Goal: Information Seeking & Learning: Check status

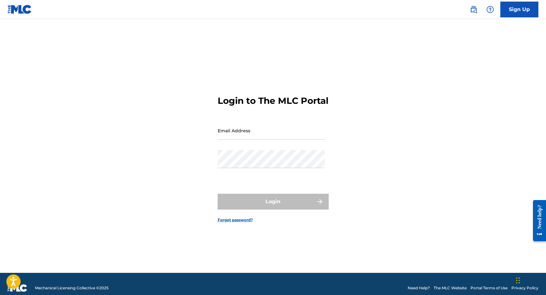
click at [469, 11] on link at bounding box center [473, 9] width 13 height 13
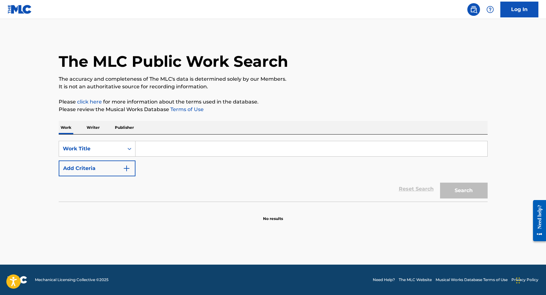
click at [210, 145] on input "Search Form" at bounding box center [311, 148] width 352 height 15
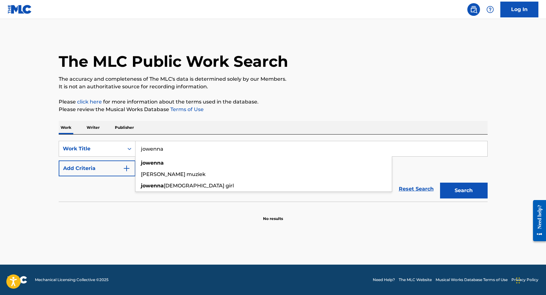
type input "jowenna"
click at [97, 177] on div "Reset Search Search" at bounding box center [273, 189] width 429 height 25
click at [176, 157] on div "SearchWithCriteria7857d6d3-83a2-4007-bd6a-3128787fa85b Work Title jowenna Add C…" at bounding box center [273, 159] width 429 height 36
click at [132, 157] on div "SearchWithCriteria7857d6d3-83a2-4007-bd6a-3128787fa85b Work Title jowenna Add C…" at bounding box center [273, 159] width 429 height 36
click at [128, 170] on img "Search Form" at bounding box center [127, 169] width 8 height 8
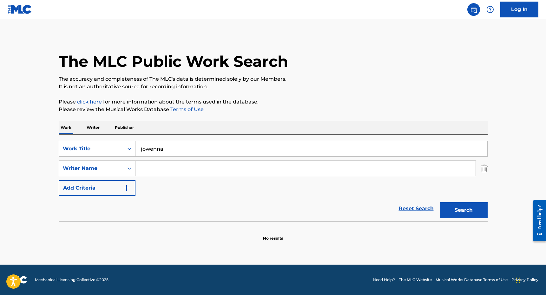
click at [187, 170] on input "Search Form" at bounding box center [305, 168] width 340 height 15
type input "veikoso"
click at [440, 203] on button "Search" at bounding box center [464, 211] width 48 height 16
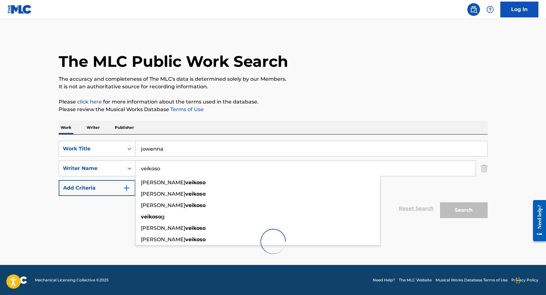
click at [298, 95] on div "The MLC Public Work Search The accuracy and completeness of The MLC's data is d…" at bounding box center [273, 148] width 444 height 227
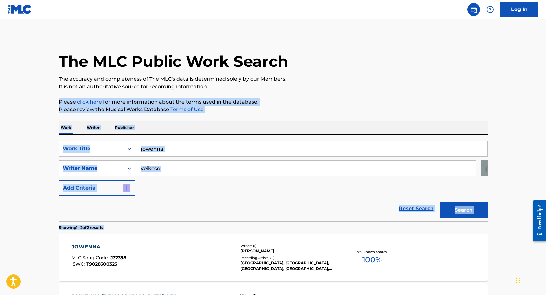
drag, startPoint x: 298, startPoint y: 95, endPoint x: 232, endPoint y: 228, distance: 147.7
click at [233, 227] on div "The MLC Public Work Search The accuracy and completeness of The MLC's data is d…" at bounding box center [273, 198] width 444 height 326
click at [232, 228] on section "Showing 1 - 2 of 2 results" at bounding box center [273, 226] width 429 height 9
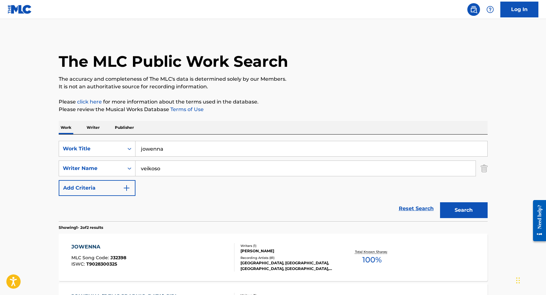
click at [221, 248] on div "JOWENNA MLC Song Code : J32398 ISWC : T9028300325" at bounding box center [152, 257] width 163 height 29
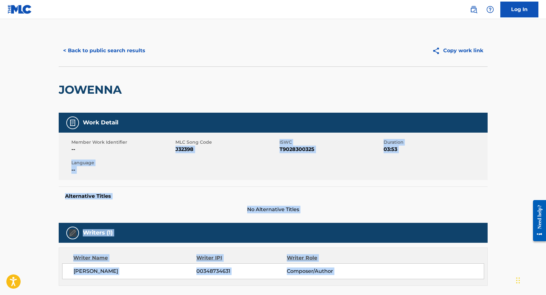
scroll to position [183, 0]
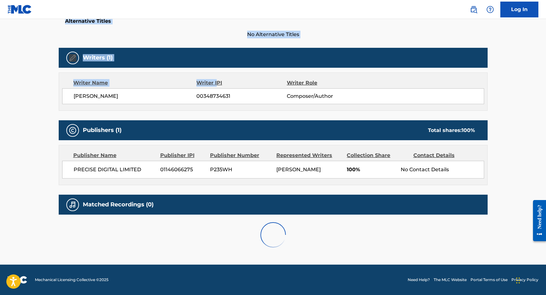
drag, startPoint x: 233, startPoint y: 195, endPoint x: 218, endPoint y: 71, distance: 124.2
click at [218, 71] on div "Work Detail Member Work Identifier -- MLC Song Code J32398 ISWC T9028300325 Dur…" at bounding box center [273, 97] width 429 height 318
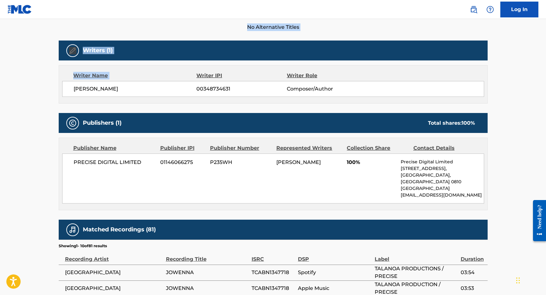
scroll to position [0, 0]
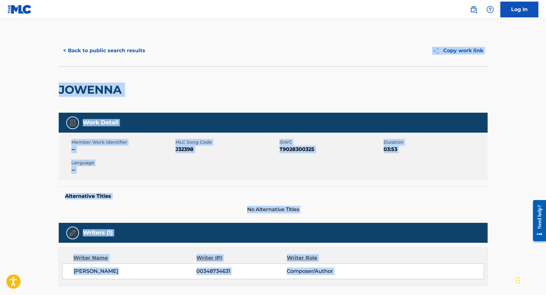
drag, startPoint x: 173, startPoint y: 136, endPoint x: 108, endPoint y: 66, distance: 95.3
click at [102, 50] on button "< Back to public search results" at bounding box center [104, 51] width 91 height 16
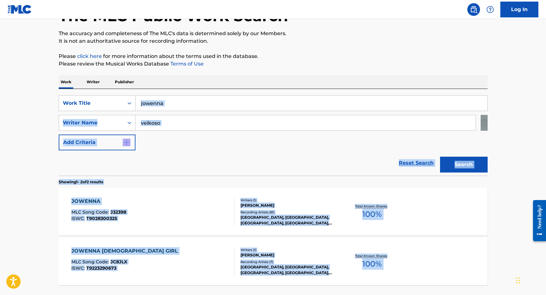
scroll to position [62, 0]
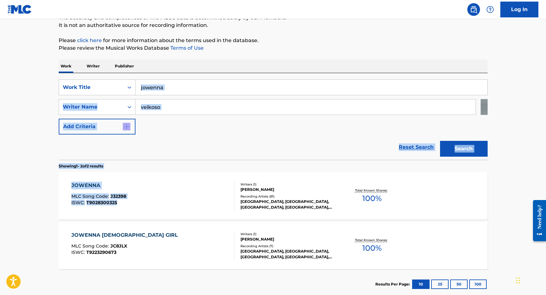
drag, startPoint x: 158, startPoint y: 274, endPoint x: 150, endPoint y: 235, distance: 39.3
click at [151, 233] on div "SearchWithCriteria7857d6d3-83a2-4007-bd6a-3128787fa85b Work Title jowenna Searc…" at bounding box center [273, 186] width 429 height 226
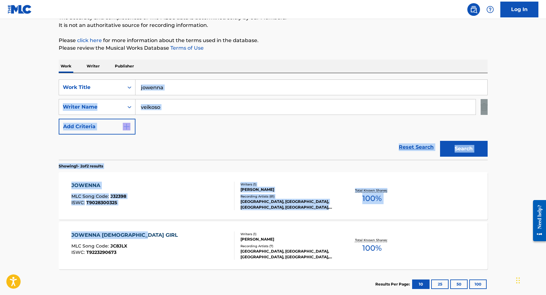
click at [150, 235] on div "JOWENNA HAWAIIAN GIRL MLC Song Code : JC8JLX ISWC : T9223290673" at bounding box center [152, 246] width 163 height 29
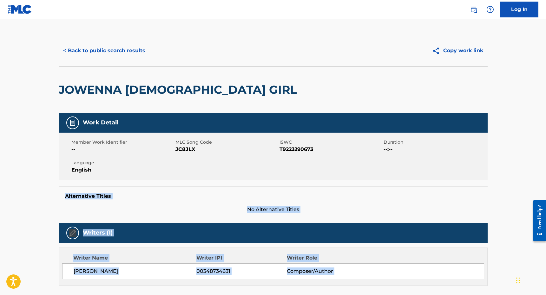
scroll to position [201, 0]
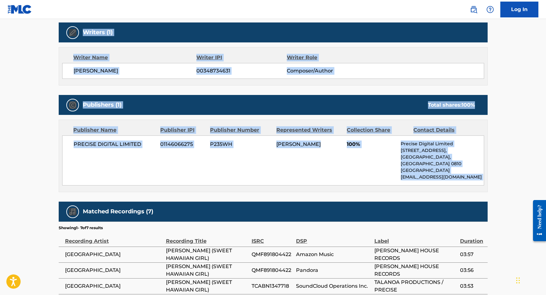
drag, startPoint x: 144, startPoint y: 305, endPoint x: 153, endPoint y: 75, distance: 230.7
click at [153, 75] on div "Work Detail Member Work Identifier -- MLC Song Code JC8JLX ISWC T9223290673 Dur…" at bounding box center [273, 135] width 429 height 446
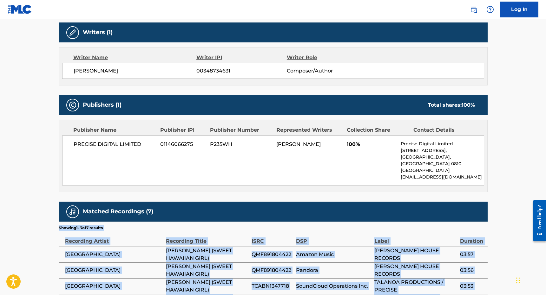
scroll to position [296, 0]
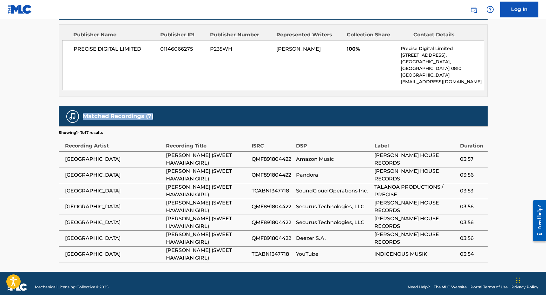
drag, startPoint x: 170, startPoint y: 211, endPoint x: 168, endPoint y: 94, distance: 116.7
click at [168, 92] on div "Work Detail Member Work Identifier -- MLC Song Code JC8JLX ISWC T9223290673 Dur…" at bounding box center [273, 40] width 429 height 446
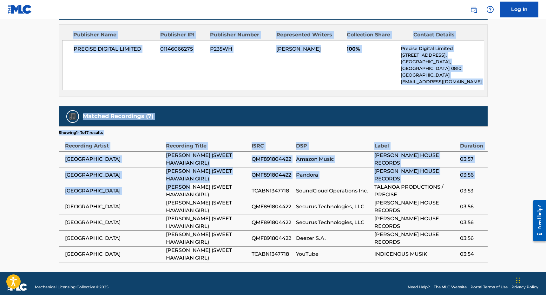
scroll to position [0, 0]
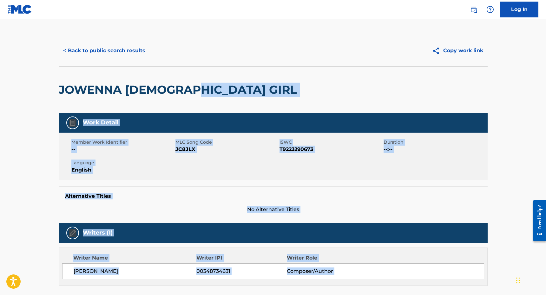
drag, startPoint x: 228, startPoint y: -36, endPoint x: 192, endPoint y: 86, distance: 127.7
click at [192, 86] on div "< Back to public search results Copy work link JOWENNA HAWAIIAN GIRL Work Detai…" at bounding box center [273, 297] width 444 height 524
click at [120, 50] on button "< Back to public search results" at bounding box center [104, 51] width 91 height 16
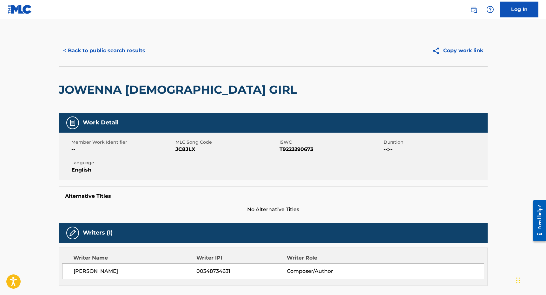
scroll to position [62, 0]
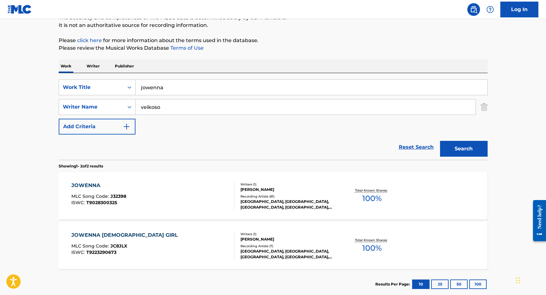
click at [130, 67] on p "Publisher" at bounding box center [124, 66] width 23 height 13
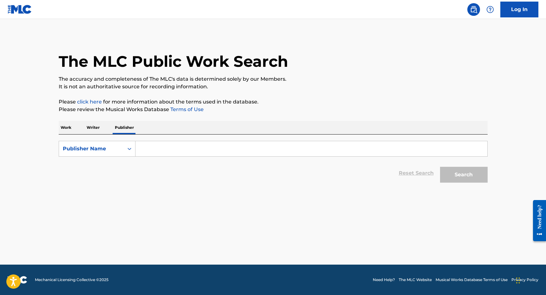
click at [152, 156] on input "Search Form" at bounding box center [311, 148] width 352 height 15
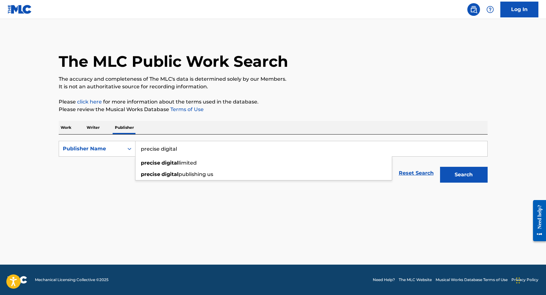
type input "precise digital"
click at [440, 167] on button "Search" at bounding box center [464, 175] width 48 height 16
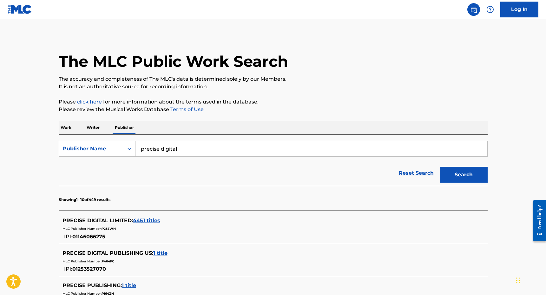
click at [136, 223] on span "4451 titles" at bounding box center [146, 221] width 27 height 6
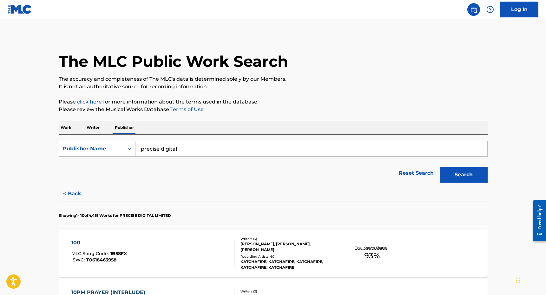
click at [516, 12] on link "Log In" at bounding box center [519, 10] width 38 height 16
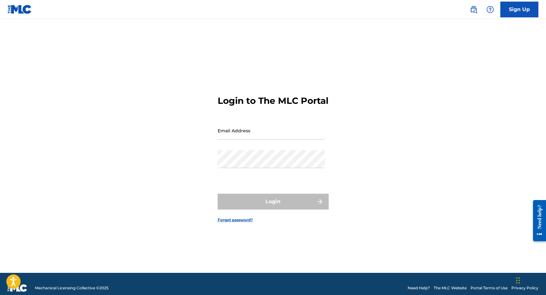
click at [271, 131] on input "Email Address" at bounding box center [270, 131] width 107 height 18
type input "[PERSON_NAME][EMAIL_ADDRESS][DOMAIN_NAME]"
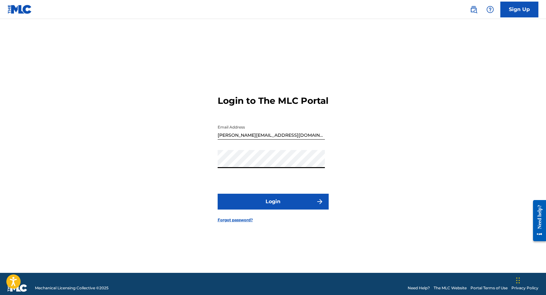
click at [275, 204] on button "Login" at bounding box center [272, 202] width 111 height 16
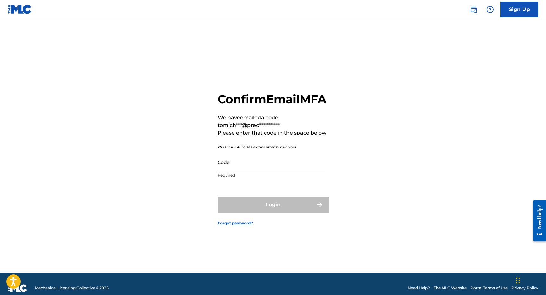
click at [266, 182] on div "Code Required" at bounding box center [270, 167] width 107 height 29
click at [266, 172] on input "Code" at bounding box center [270, 162] width 107 height 18
paste input "707830"
type input "707830"
click at [217, 197] on button "Login" at bounding box center [272, 205] width 111 height 16
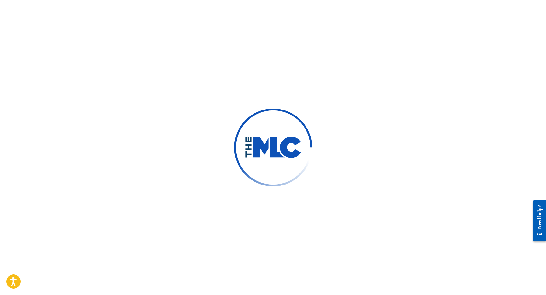
click at [214, 56] on div at bounding box center [273, 147] width 546 height 295
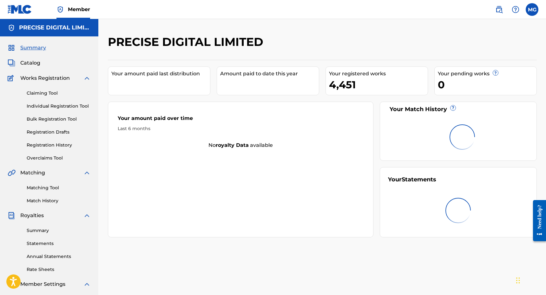
click at [65, 149] on div "Claiming Tool Individual Registration Tool Bulk Registration Tool Registration …" at bounding box center [49, 122] width 83 height 80
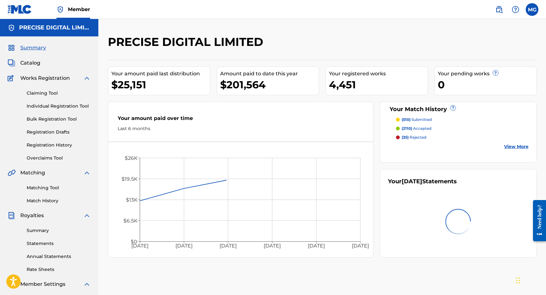
click at [60, 144] on link "Registration History" at bounding box center [59, 145] width 64 height 7
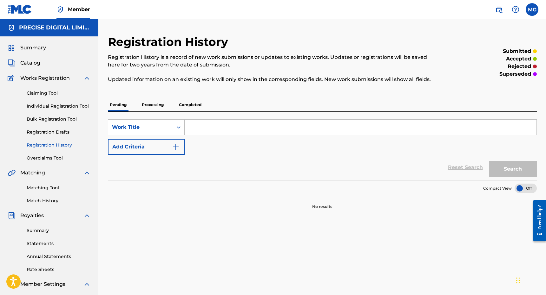
click at [174, 103] on div "Pending Processing Completed" at bounding box center [322, 104] width 429 height 13
click at [190, 104] on p "Completed" at bounding box center [190, 104] width 26 height 13
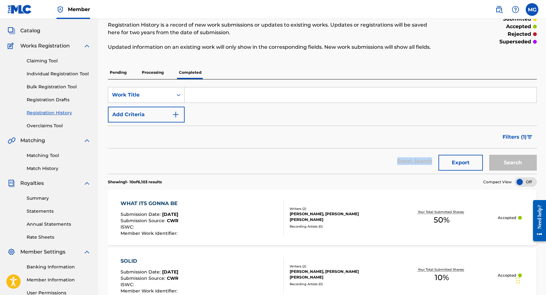
drag, startPoint x: 261, startPoint y: 199, endPoint x: 273, endPoint y: 148, distance: 52.8
click at [272, 149] on div "Reset Search Export Search" at bounding box center [322, 161] width 429 height 25
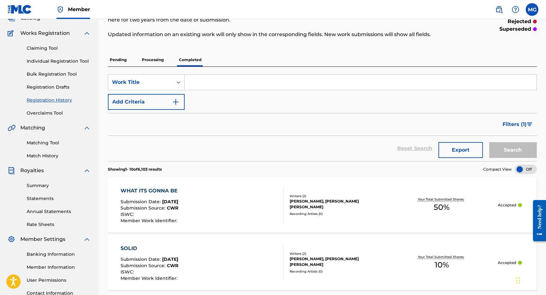
click at [285, 123] on div "Filters ( 1 )" at bounding box center [322, 124] width 429 height 23
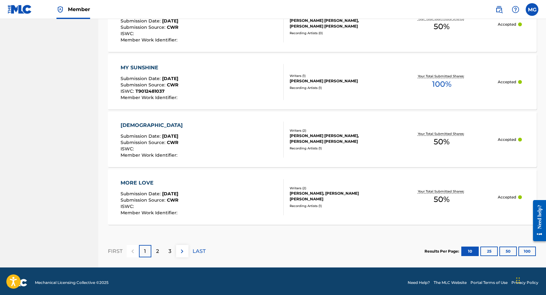
scroll to position [575, 0]
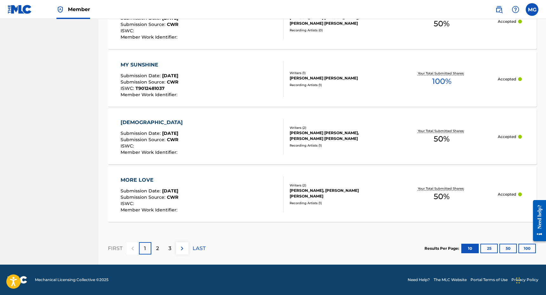
click at [157, 248] on p "2" at bounding box center [157, 249] width 3 height 8
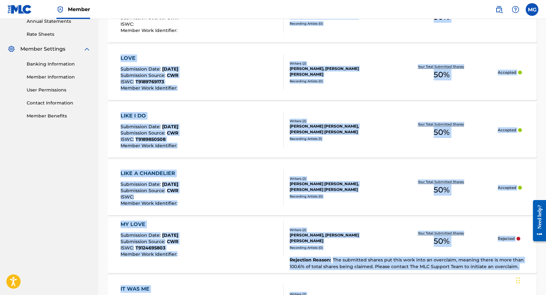
scroll to position [0, 0]
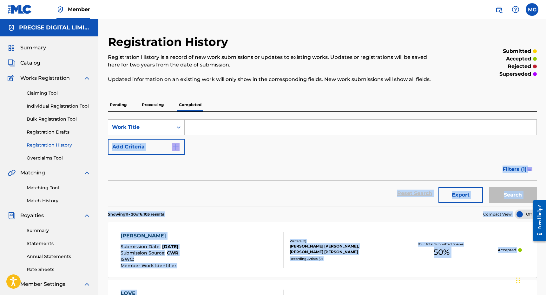
drag, startPoint x: 278, startPoint y: 231, endPoint x: 288, endPoint y: 122, distance: 109.8
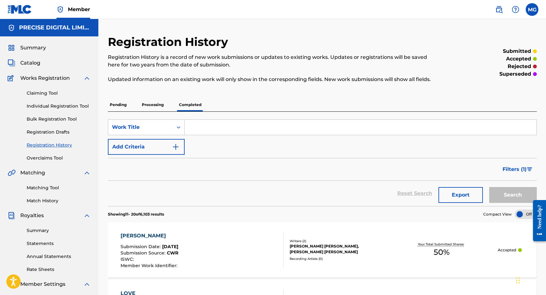
click at [254, 186] on div "Reset Search Export Search" at bounding box center [322, 193] width 429 height 25
click at [37, 43] on div "Summary Catalog Works Registration Claiming Tool Individual Registration Tool B…" at bounding box center [49, 199] width 98 height 326
click at [37, 45] on span "Summary" at bounding box center [33, 48] width 26 height 8
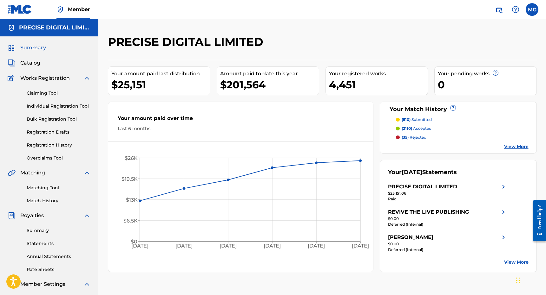
drag, startPoint x: 495, startPoint y: 8, endPoint x: 474, endPoint y: 1, distance: 21.7
click at [0, 0] on nav "Member MG MG [PERSON_NAME] [PERSON_NAME][EMAIL_ADDRESS][DOMAIN_NAME] Notificati…" at bounding box center [273, 9] width 546 height 19
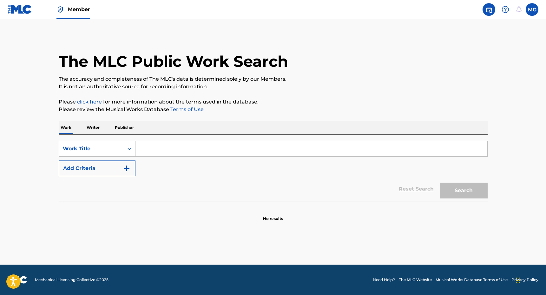
click at [199, 149] on input "Search Form" at bounding box center [311, 148] width 352 height 15
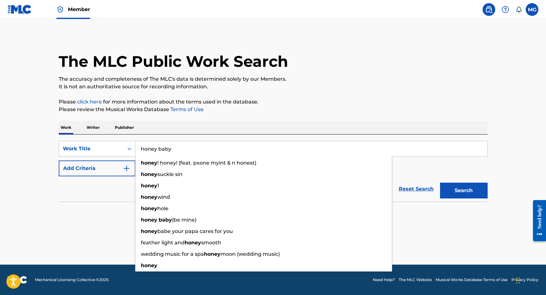
type input "honey baby"
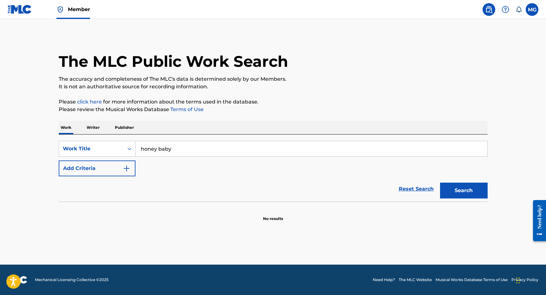
click at [90, 165] on button "Add Criteria" at bounding box center [97, 169] width 77 height 16
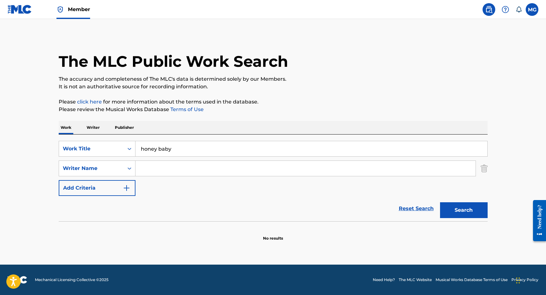
click at [141, 169] on input "Search Form" at bounding box center [305, 168] width 340 height 15
type input "kapana"
click at [440, 203] on button "Search" at bounding box center [464, 211] width 48 height 16
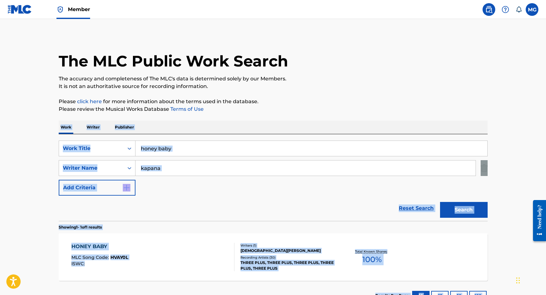
scroll to position [49, 0]
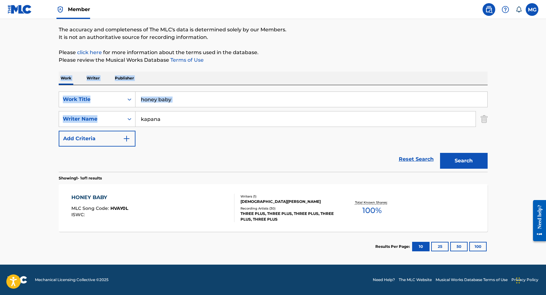
drag, startPoint x: 312, startPoint y: 110, endPoint x: 205, endPoint y: 114, distance: 106.9
click at [203, 115] on div "The MLC Public Work Search The accuracy and completeness of The MLC's data is d…" at bounding box center [273, 123] width 444 height 276
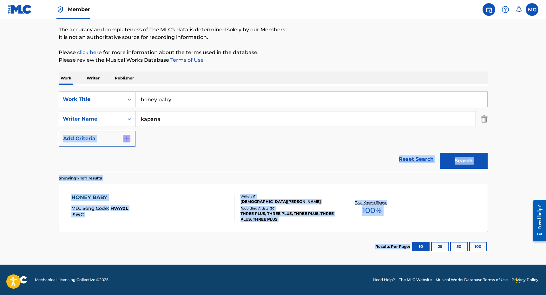
click at [167, 256] on div "SearchWithCriteria352cbe9e-03b5-4f1a-a97b-0fa14a87748d Work Title honey baby Se…" at bounding box center [273, 173] width 429 height 177
click at [169, 212] on div "HONEY BABY MLC Song Code : HVAY0L ISWC :" at bounding box center [152, 208] width 163 height 29
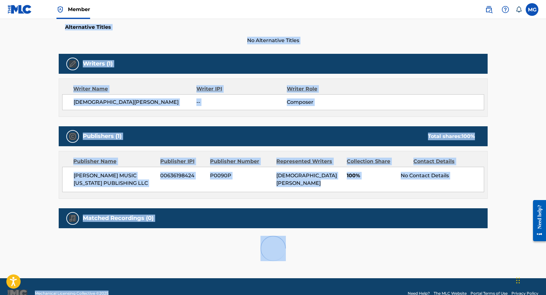
scroll to position [183, 0]
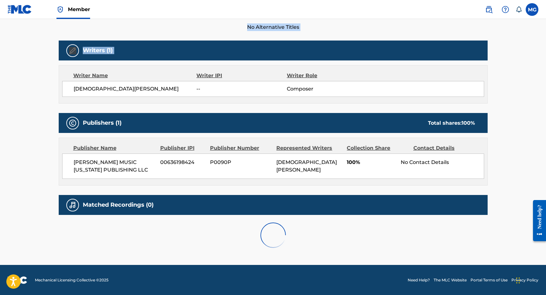
drag, startPoint x: 201, startPoint y: 142, endPoint x: 191, endPoint y: 65, distance: 77.0
click at [189, 68] on div "Work Detail Member Work Identifier -- MLC Song Code HVAY0L ISWC -- Duration --:…" at bounding box center [273, 93] width 429 height 326
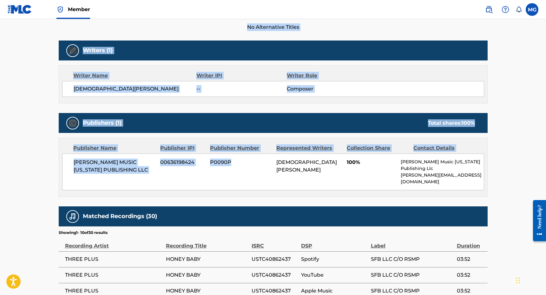
scroll to position [0, 0]
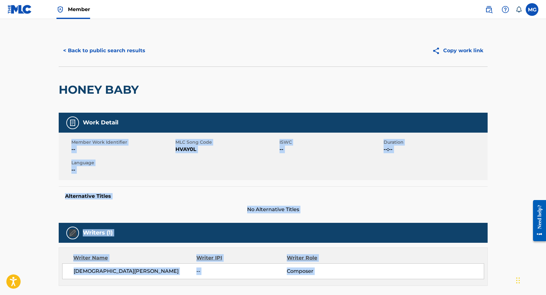
drag, startPoint x: 277, startPoint y: 154, endPoint x: 158, endPoint y: 138, distance: 120.7
click at [104, 49] on button "< Back to public search results" at bounding box center [104, 51] width 91 height 16
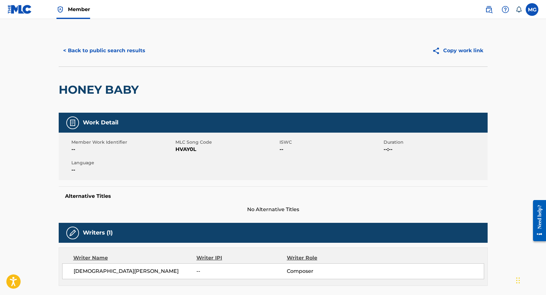
scroll to position [13, 0]
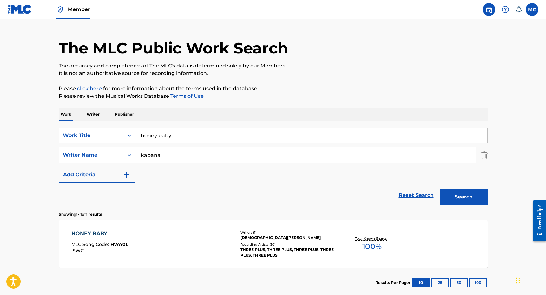
click at [27, 11] on img at bounding box center [20, 9] width 24 height 9
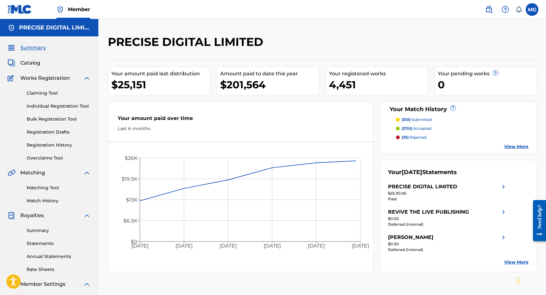
click at [247, 94] on div "Amount paid to date this year $201,564" at bounding box center [268, 81] width 102 height 29
click at [247, 83] on div "$201,564" at bounding box center [269, 85] width 99 height 14
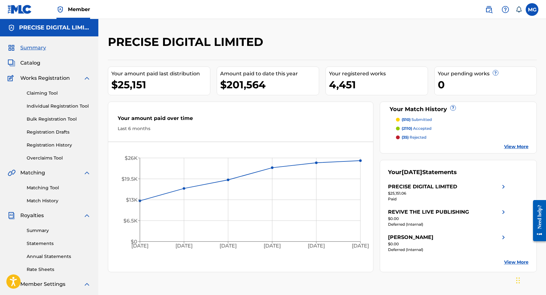
click at [25, 65] on span "Catalog" at bounding box center [30, 63] width 20 height 8
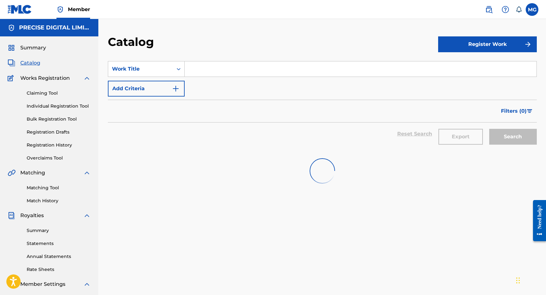
click at [227, 67] on input "Search Form" at bounding box center [361, 69] width 352 height 15
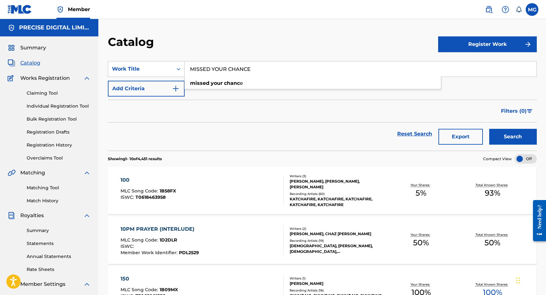
type input "MISSED YOUR CHANCE"
click at [489, 129] on button "Search" at bounding box center [513, 137] width 48 height 16
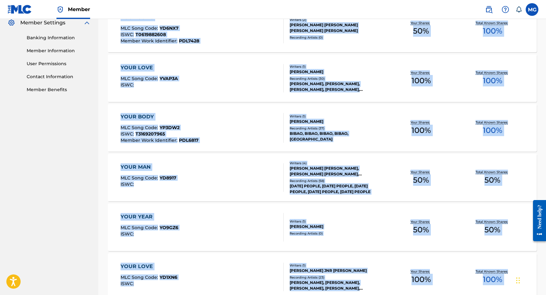
scroll to position [430, 0]
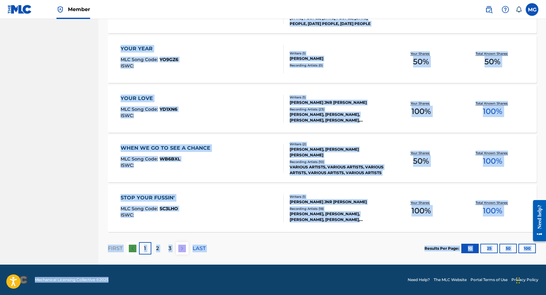
drag, startPoint x: 294, startPoint y: 181, endPoint x: 258, endPoint y: 285, distance: 109.8
click at [265, 267] on footer "Mechanical Licensing Collective © 2025 Need Help? The MLC Website Portal Terms …" at bounding box center [273, 280] width 546 height 30
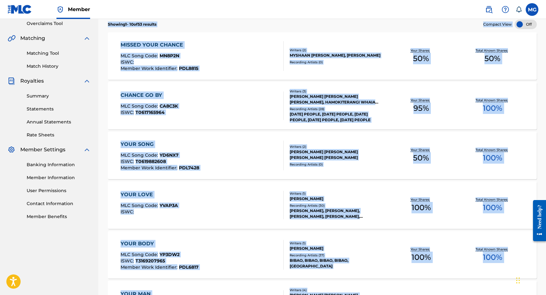
scroll to position [0, 0]
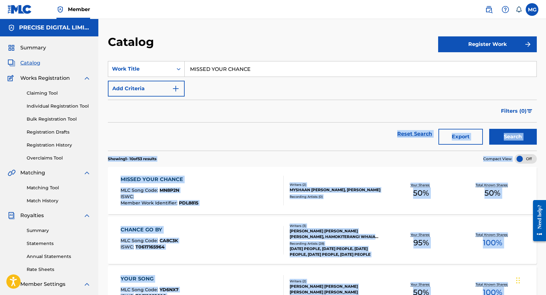
drag, startPoint x: 265, startPoint y: 267, endPoint x: 271, endPoint y: 143, distance: 124.4
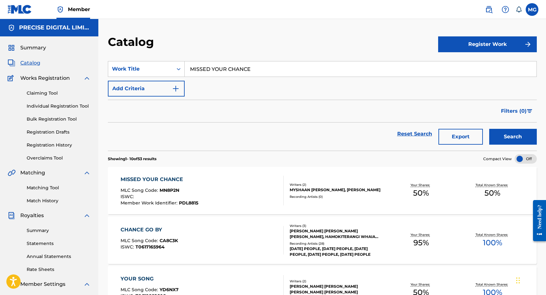
click at [270, 142] on div "Reset Search Export Search" at bounding box center [322, 134] width 429 height 23
click at [30, 53] on div "Summary Catalog Works Registration Claiming Tool Individual Registration Tool B…" at bounding box center [49, 199] width 98 height 326
click at [37, 48] on span "Summary" at bounding box center [33, 48] width 26 height 8
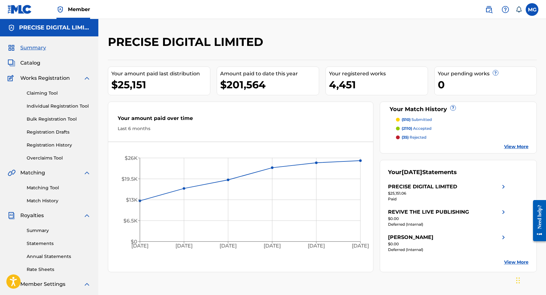
click at [37, 66] on span "Catalog" at bounding box center [30, 63] width 20 height 8
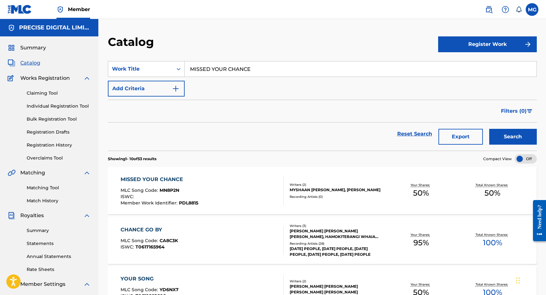
click at [214, 76] on input "MISSED YOUR CHANCE" at bounding box center [361, 69] width 352 height 15
type input "YOU ALREADY KNOW"
click at [489, 129] on button "Search" at bounding box center [513, 137] width 48 height 16
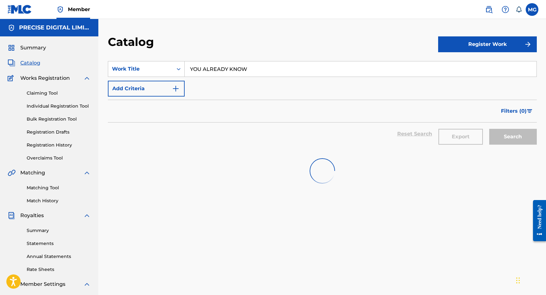
click at [276, 33] on div "Catalog Register Work SearchWithCriteriae386695b-47bd-42b7-a5eb-250b2df83586 Wo…" at bounding box center [321, 191] width 447 height 344
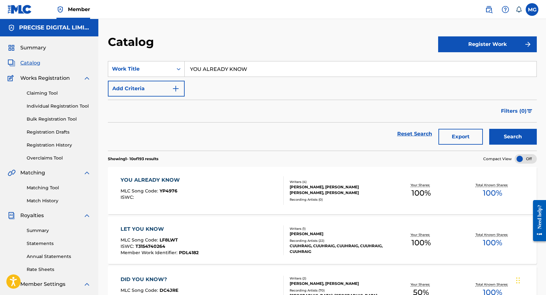
click at [250, 135] on div "Reset Search Export Search" at bounding box center [322, 134] width 429 height 23
click at [34, 225] on div "Summary Statements Annual Statements Rate Sheets" at bounding box center [49, 247] width 83 height 54
click at [34, 236] on div "Summary Statements Annual Statements Rate Sheets" at bounding box center [49, 247] width 83 height 54
click at [33, 233] on link "Summary" at bounding box center [59, 231] width 64 height 7
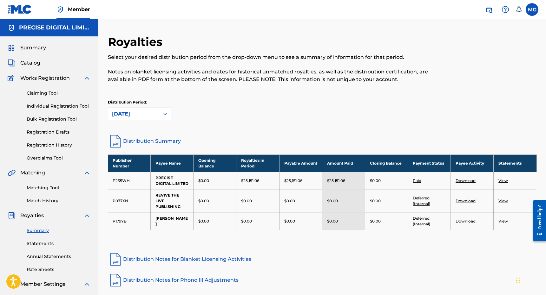
click at [155, 136] on link "Distribution Summary" at bounding box center [322, 141] width 429 height 15
click at [37, 45] on span "Summary" at bounding box center [33, 48] width 26 height 8
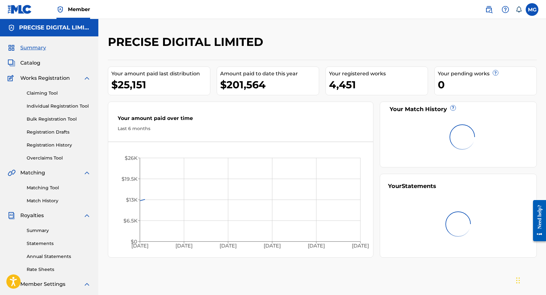
click at [253, 58] on div "PRECISE DIGITAL LIMITED Your amount paid last distribution $25,151 Amount paid …" at bounding box center [322, 146] width 429 height 223
